Goal: Task Accomplishment & Management: Complete application form

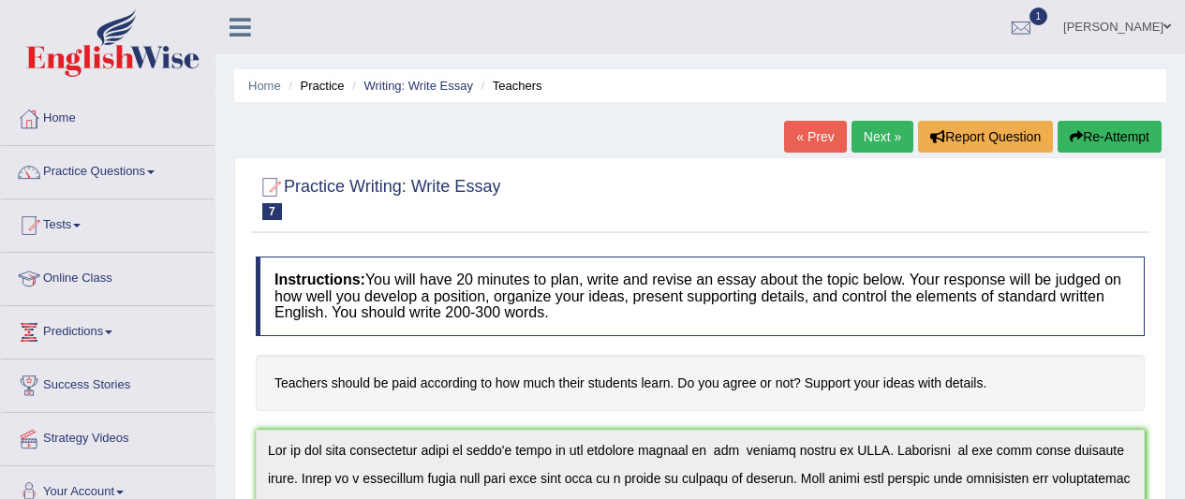
scroll to position [717, 0]
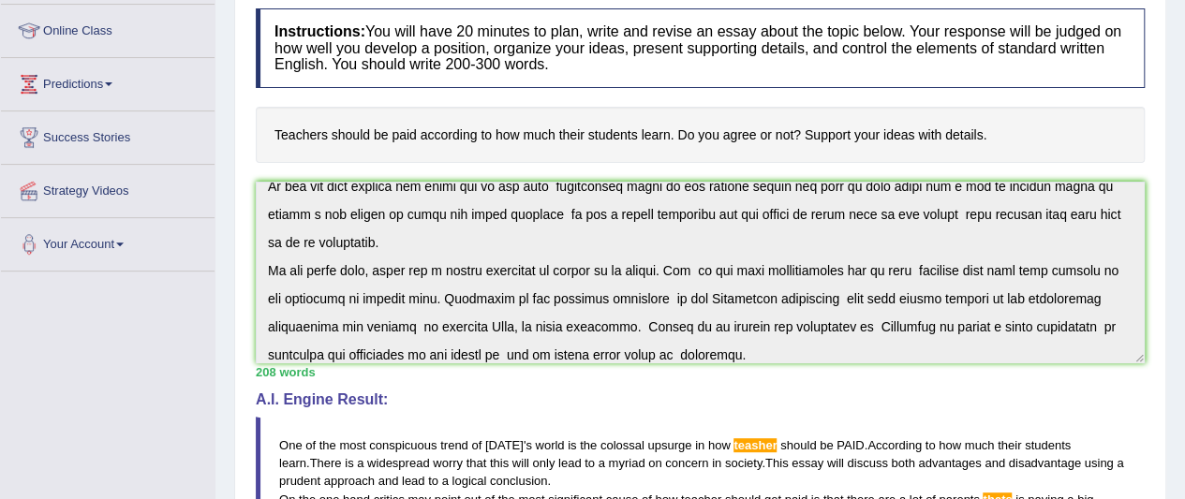
scroll to position [0, 0]
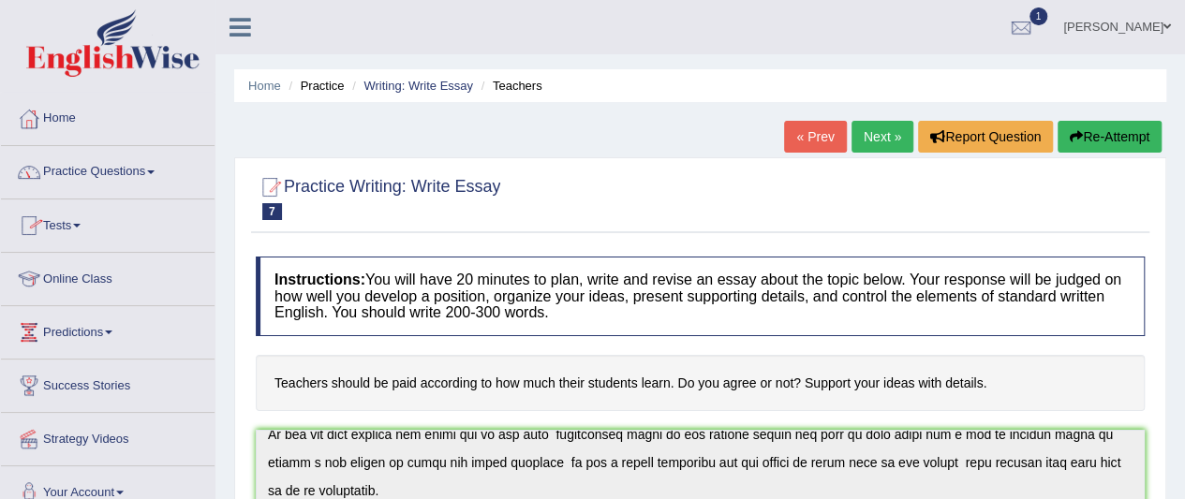
click at [101, 168] on link "Practice Questions" at bounding box center [108, 169] width 214 height 47
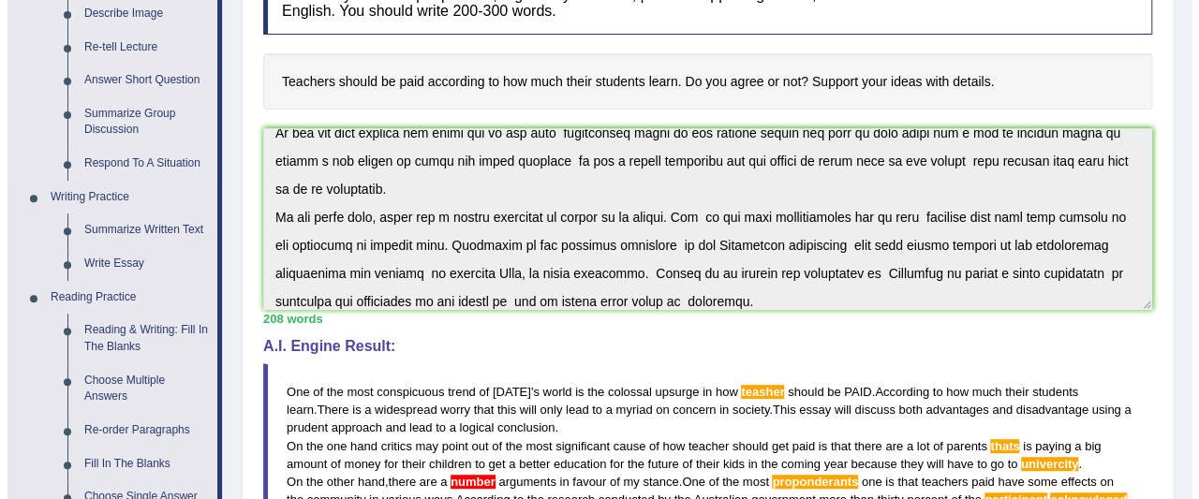
scroll to position [375, 0]
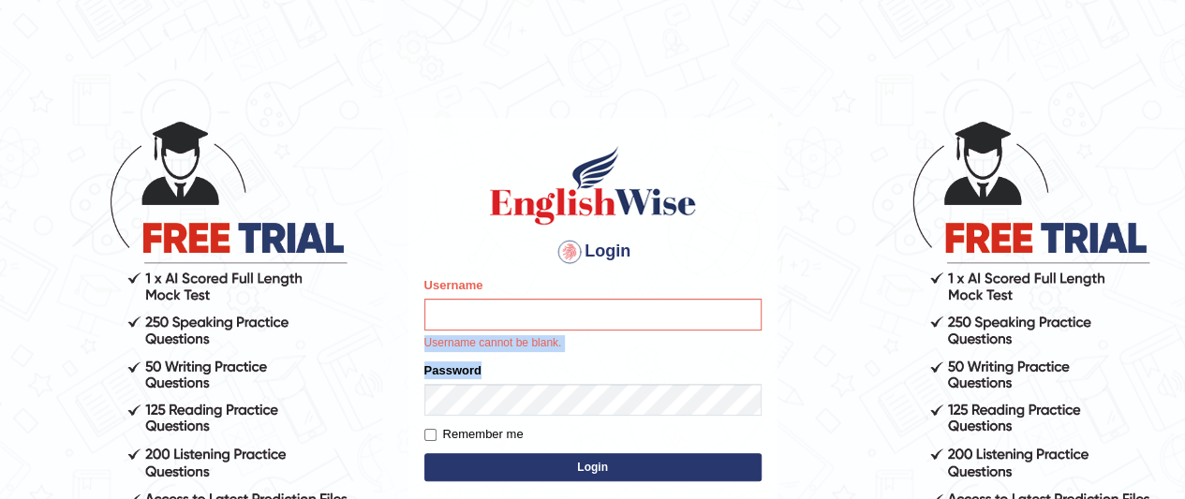
drag, startPoint x: 6, startPoint y: 372, endPoint x: 17, endPoint y: 401, distance: 31.1
click at [15, 399] on body "Login Please fix the following errors: Username Username cannot be blank. Passw…" at bounding box center [592, 308] width 1185 height 499
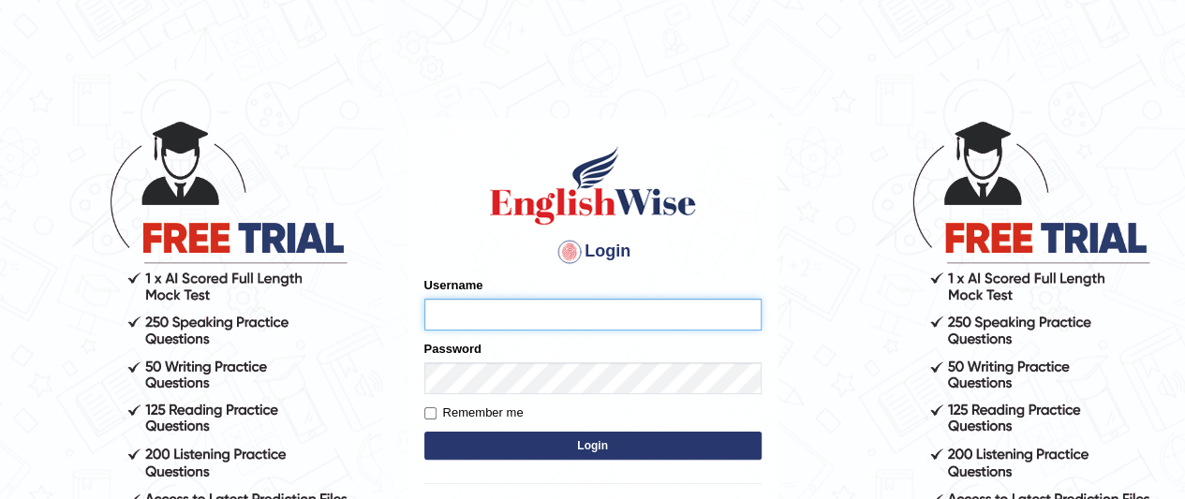
type input "jonathan_parramatta"
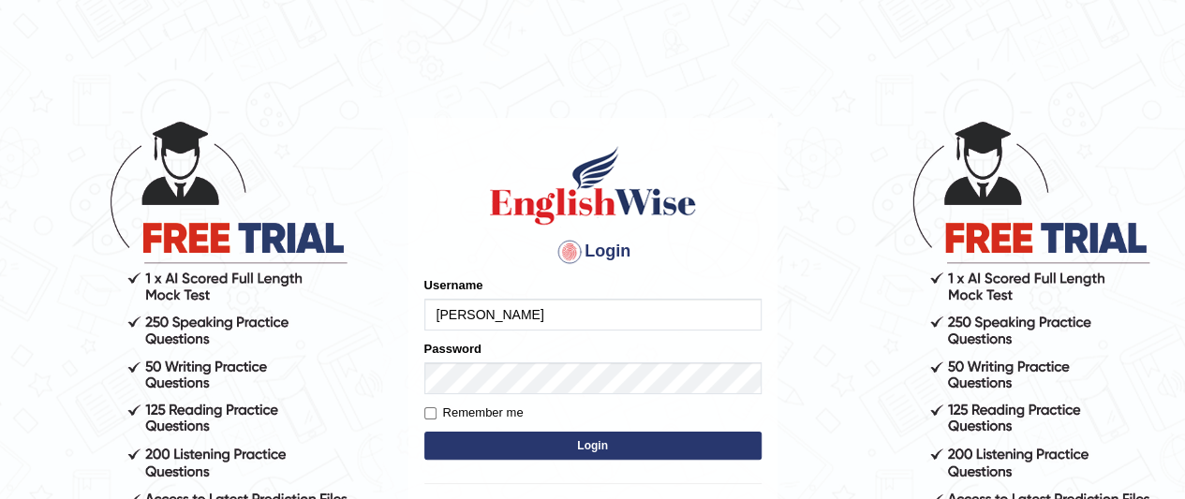
click at [830, 91] on body "Login Please fix the following errors: Username jonathan_parramatta Password Re…" at bounding box center [592, 308] width 1185 height 499
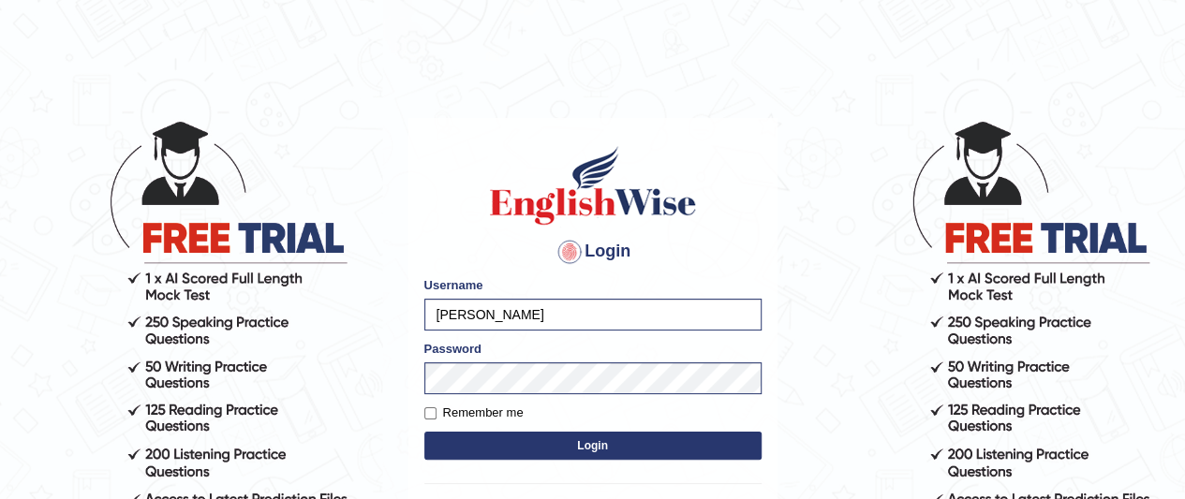
click at [923, 481] on body "Login Please fix the following errors: Username jonathan_parramatta Password Re…" at bounding box center [592, 308] width 1185 height 499
click at [942, 490] on body "Login Please fix the following errors: Username jonathan_parramatta Password Re…" at bounding box center [592, 308] width 1185 height 499
click at [937, 493] on body "Login Please fix the following errors: Username jonathan_parramatta Password Re…" at bounding box center [592, 308] width 1185 height 499
click at [923, 493] on body "Login Please fix the following errors: Username jonathan_parramatta Password Re…" at bounding box center [592, 308] width 1185 height 499
